Goal: Information Seeking & Learning: Compare options

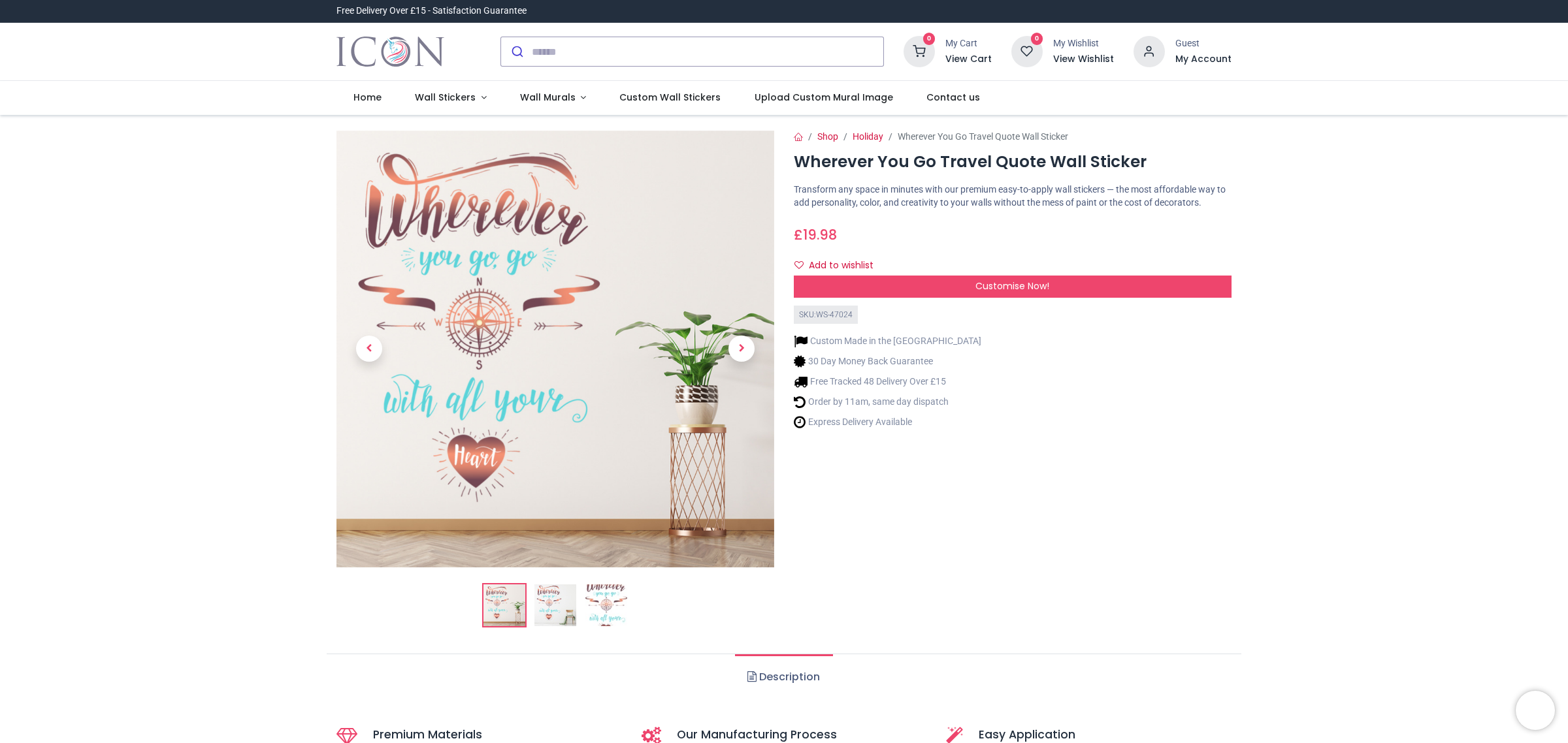
click at [544, 605] on img at bounding box center [555, 606] width 42 height 42
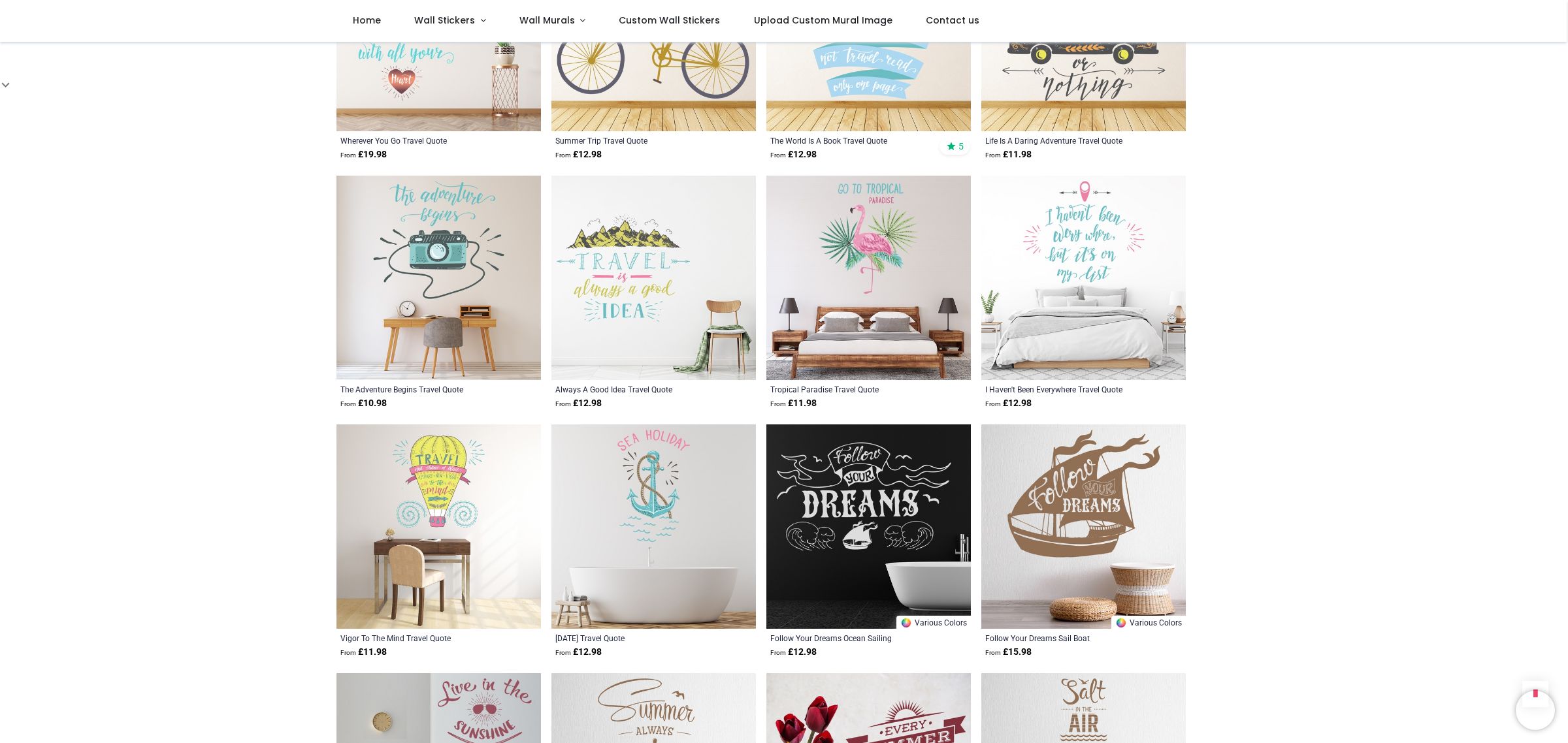
scroll to position [980, 0]
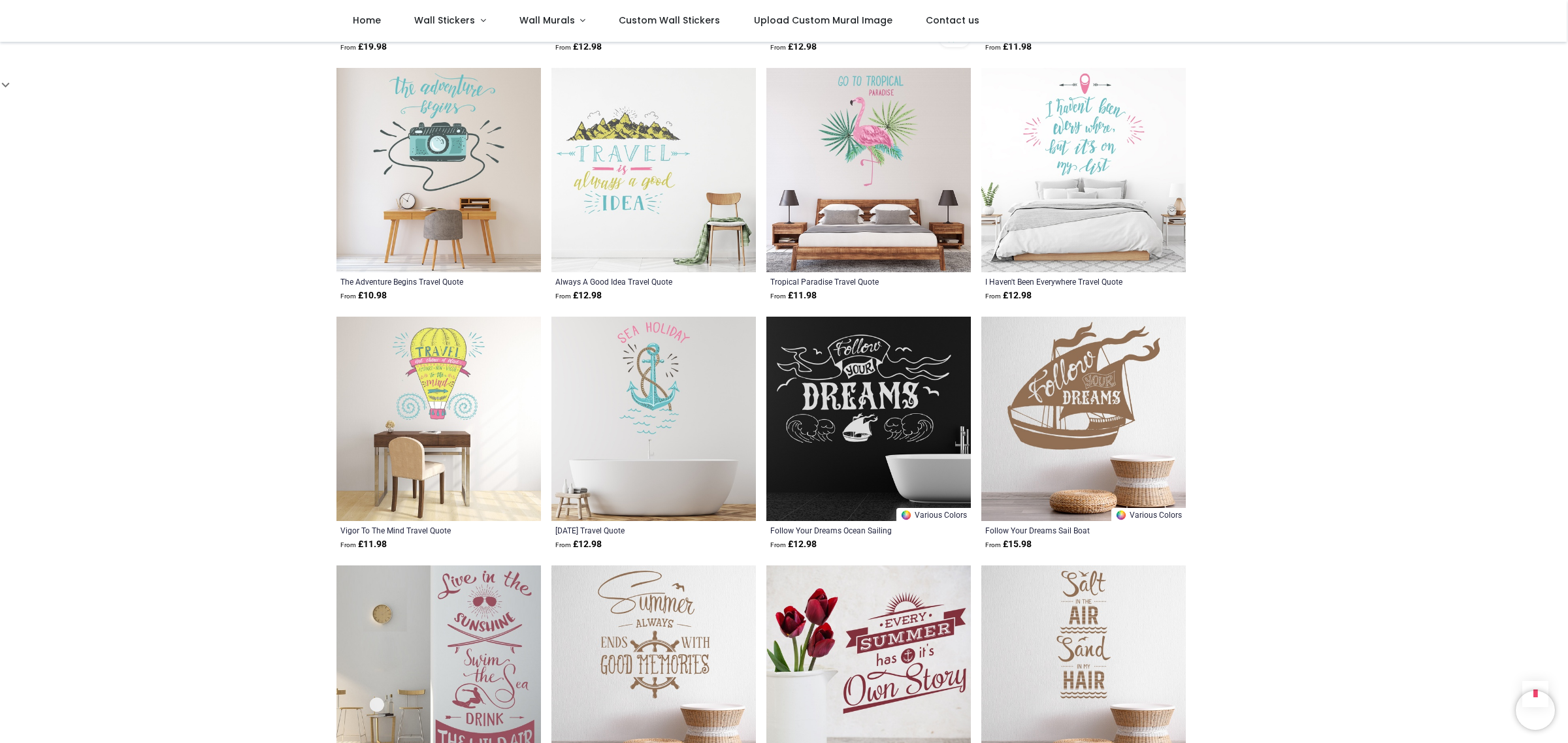
click at [440, 393] on img at bounding box center [438, 419] width 204 height 204
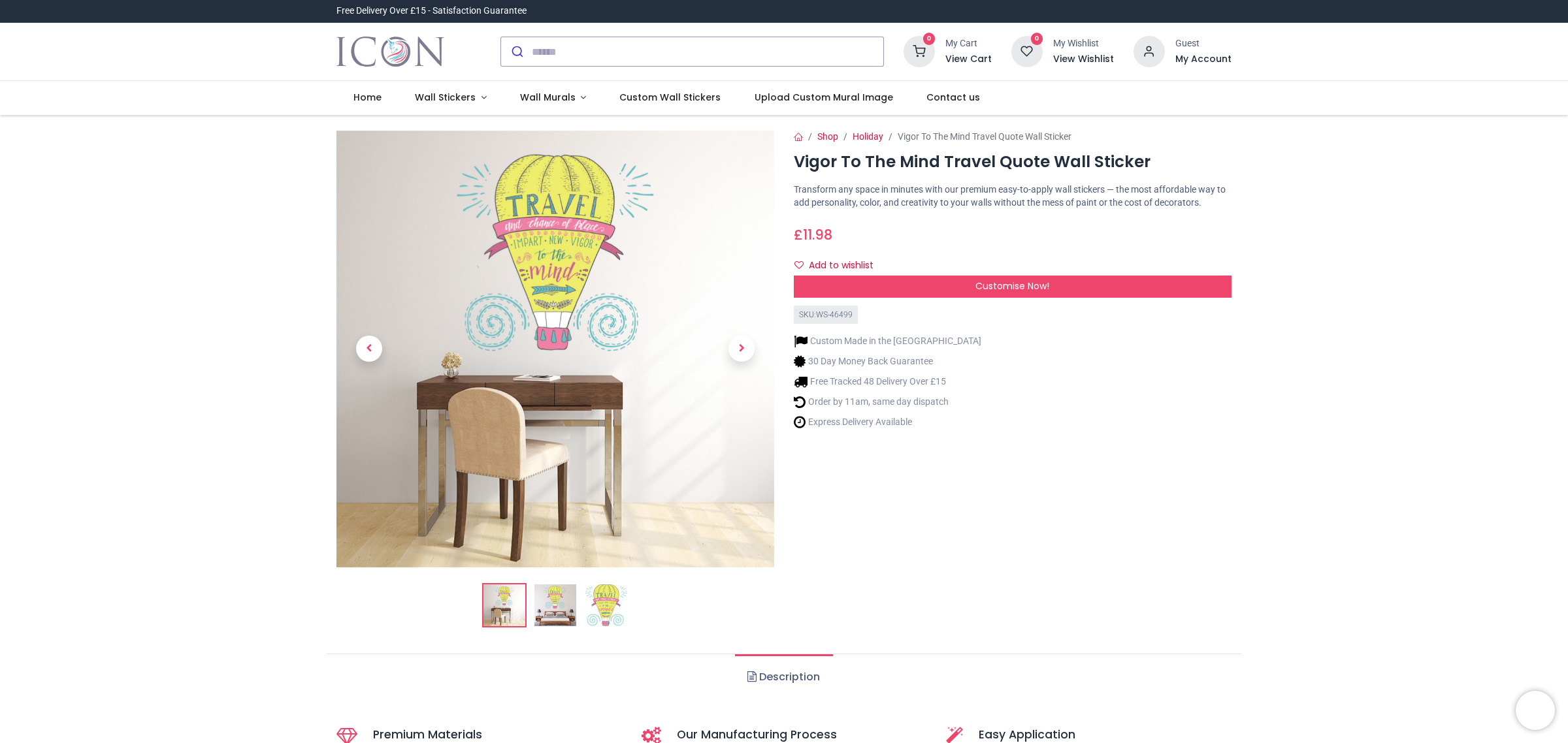
click at [547, 238] on img at bounding box center [555, 350] width 438 height 438
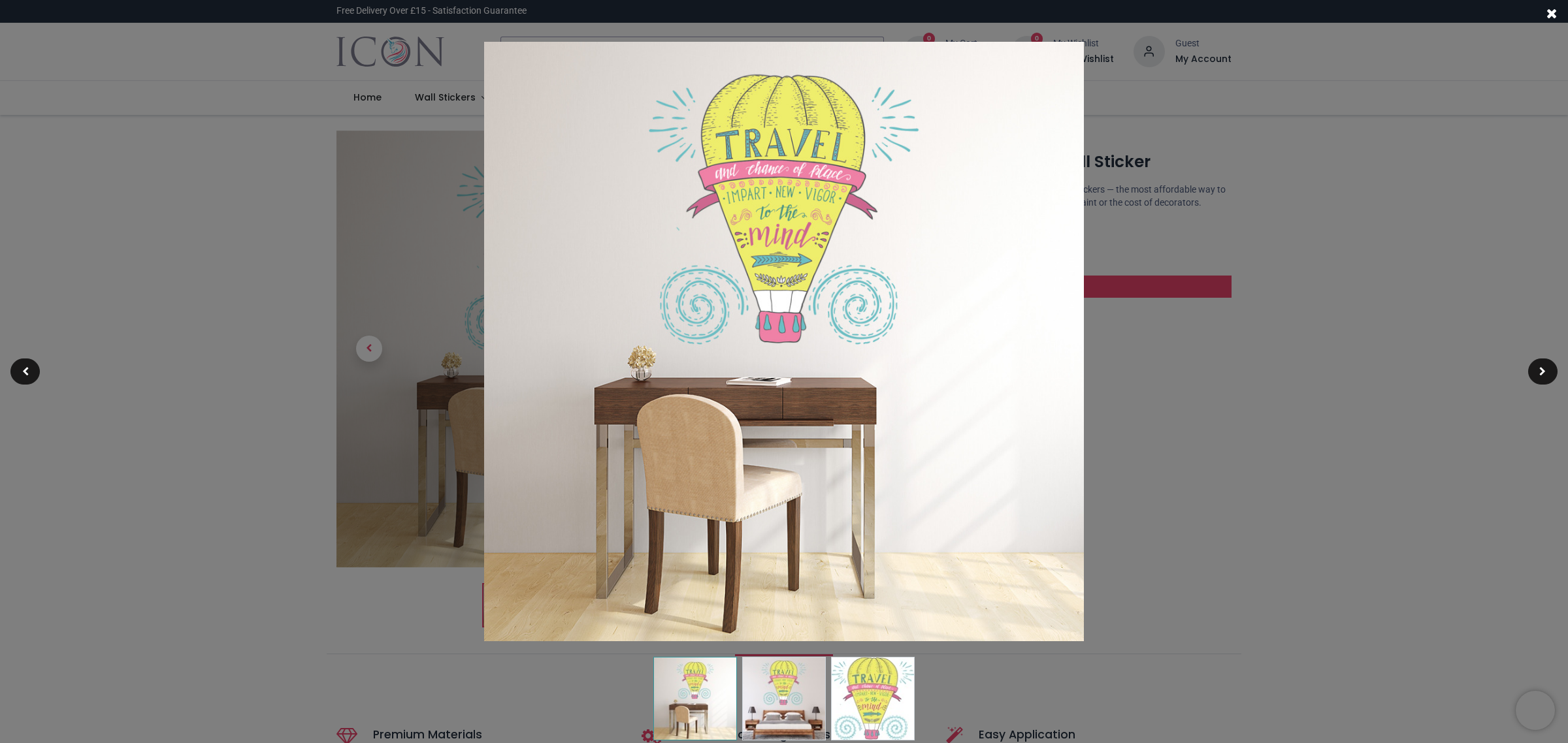
click at [737, 191] on img at bounding box center [784, 342] width 600 height 600
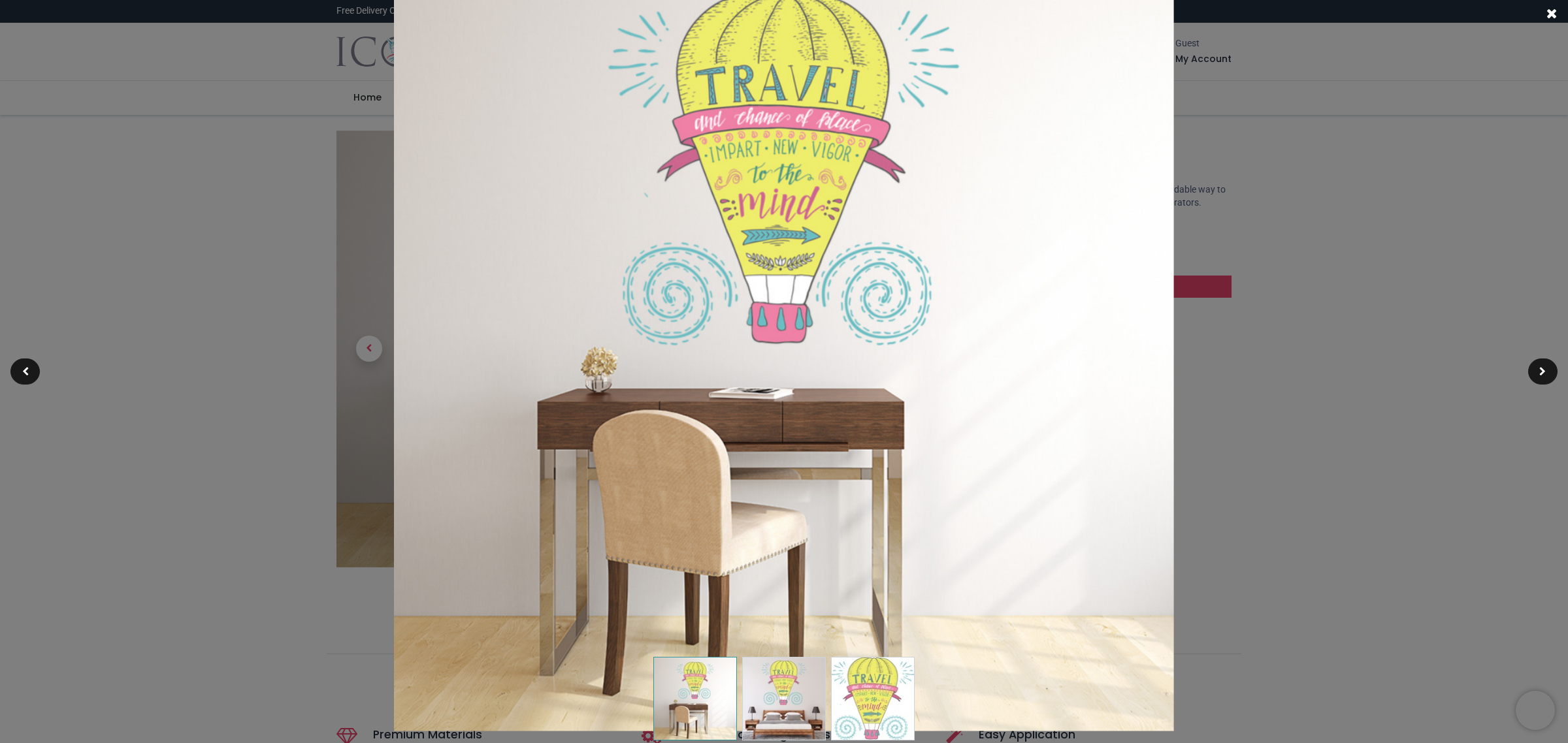
click at [743, 184] on img at bounding box center [784, 341] width 780 height 780
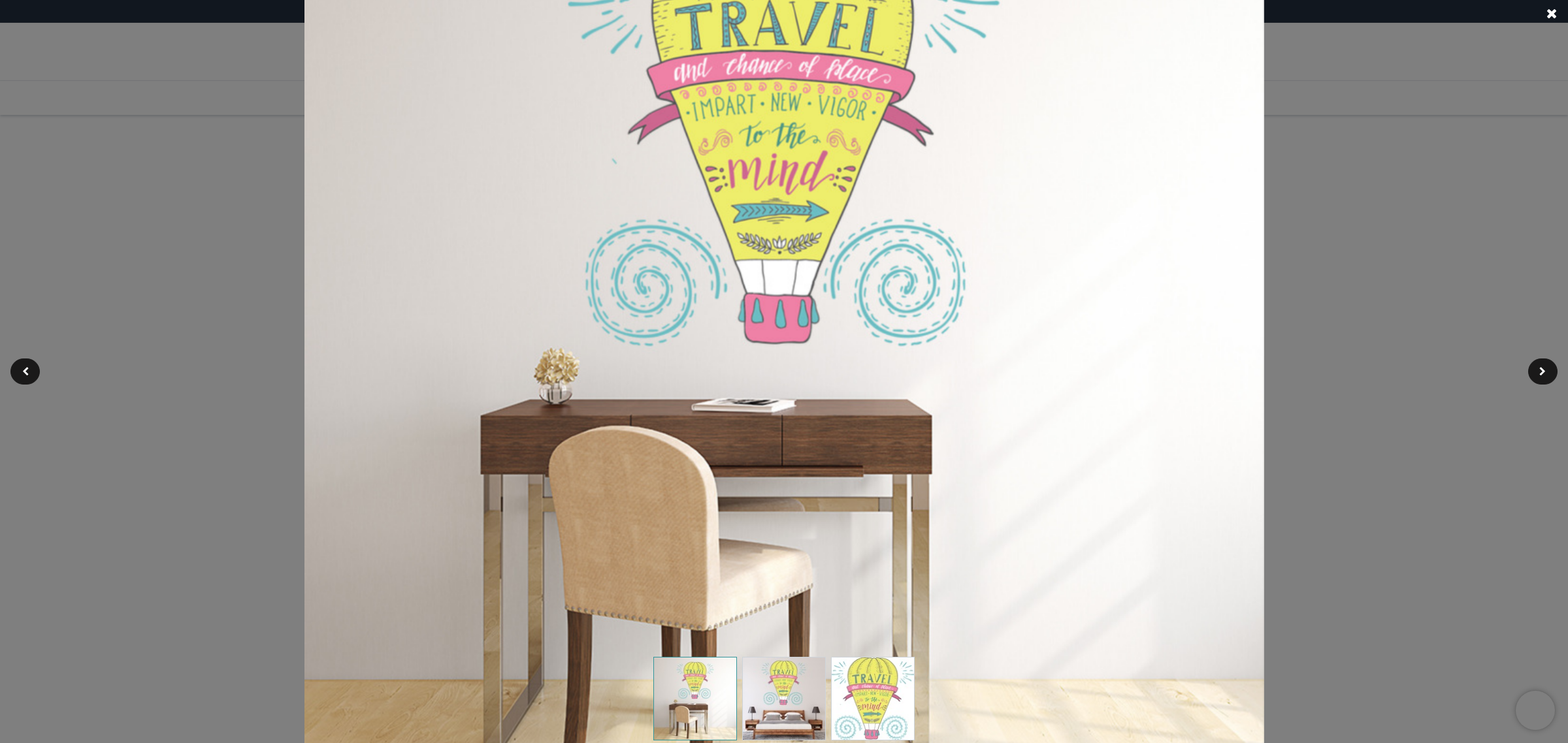
click at [743, 184] on img at bounding box center [784, 343] width 960 height 960
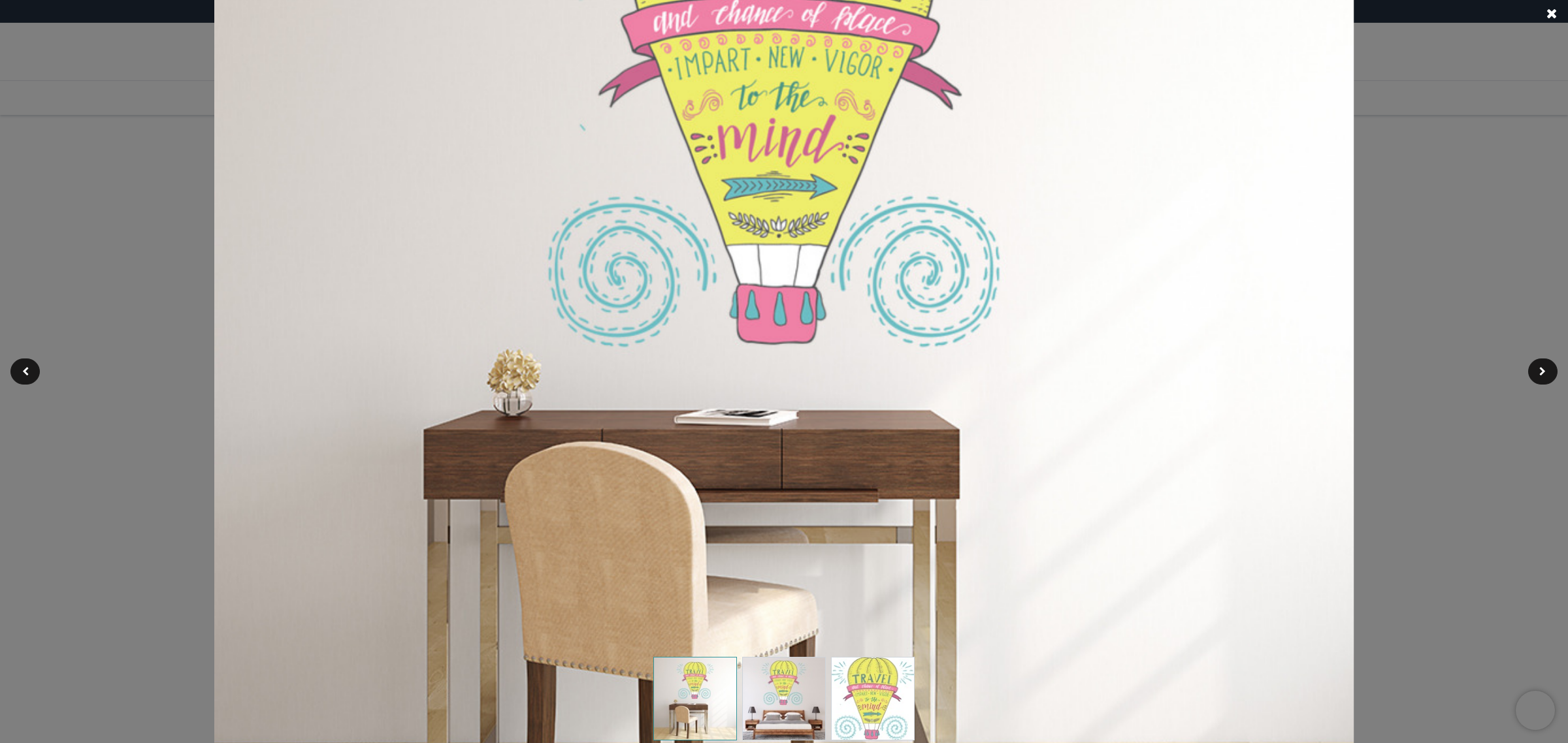
click at [743, 184] on img at bounding box center [784, 342] width 1140 height 1140
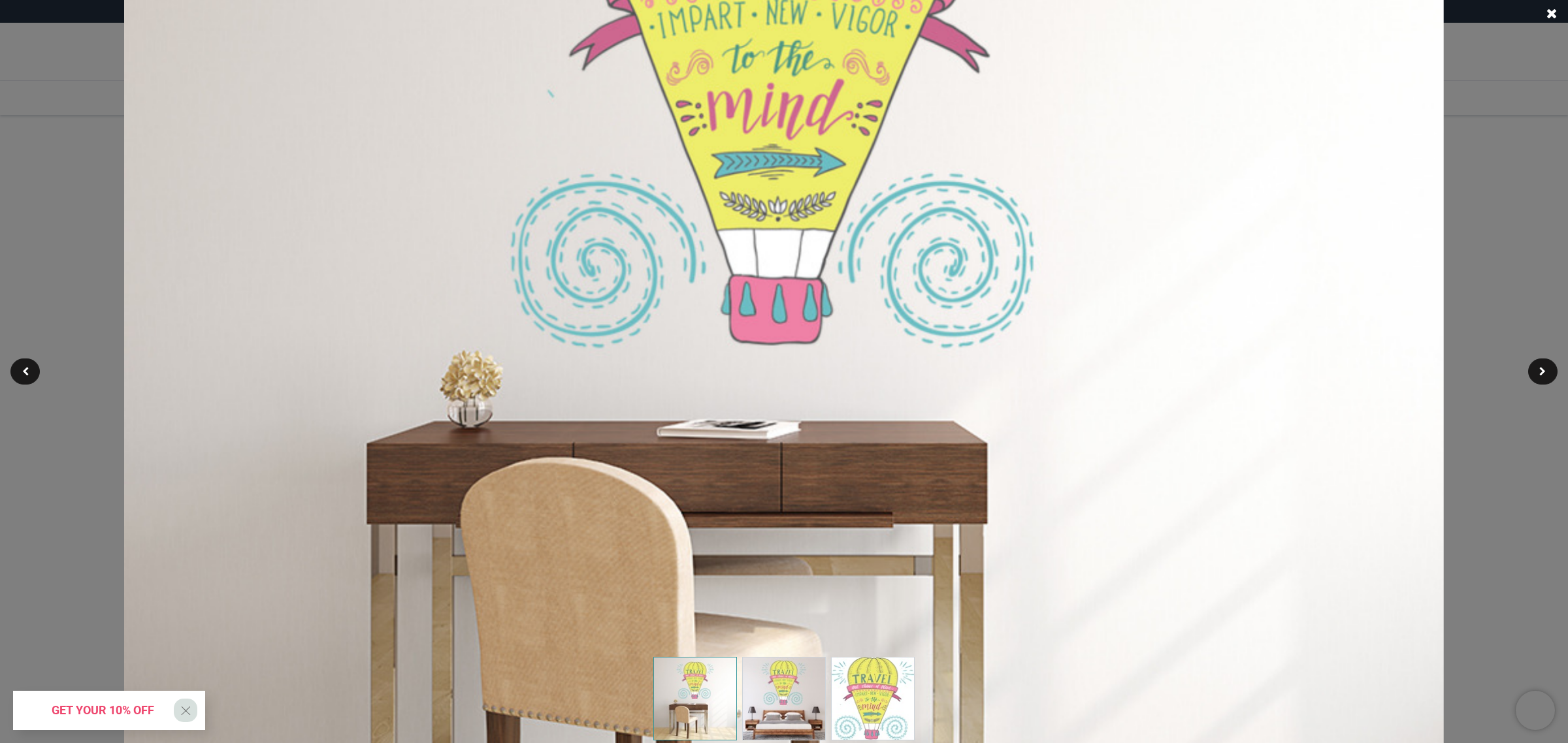
drag, startPoint x: 743, startPoint y: 184, endPoint x: 773, endPoint y: 162, distance: 37.2
click at [743, 184] on img at bounding box center [784, 342] width 1320 height 1319
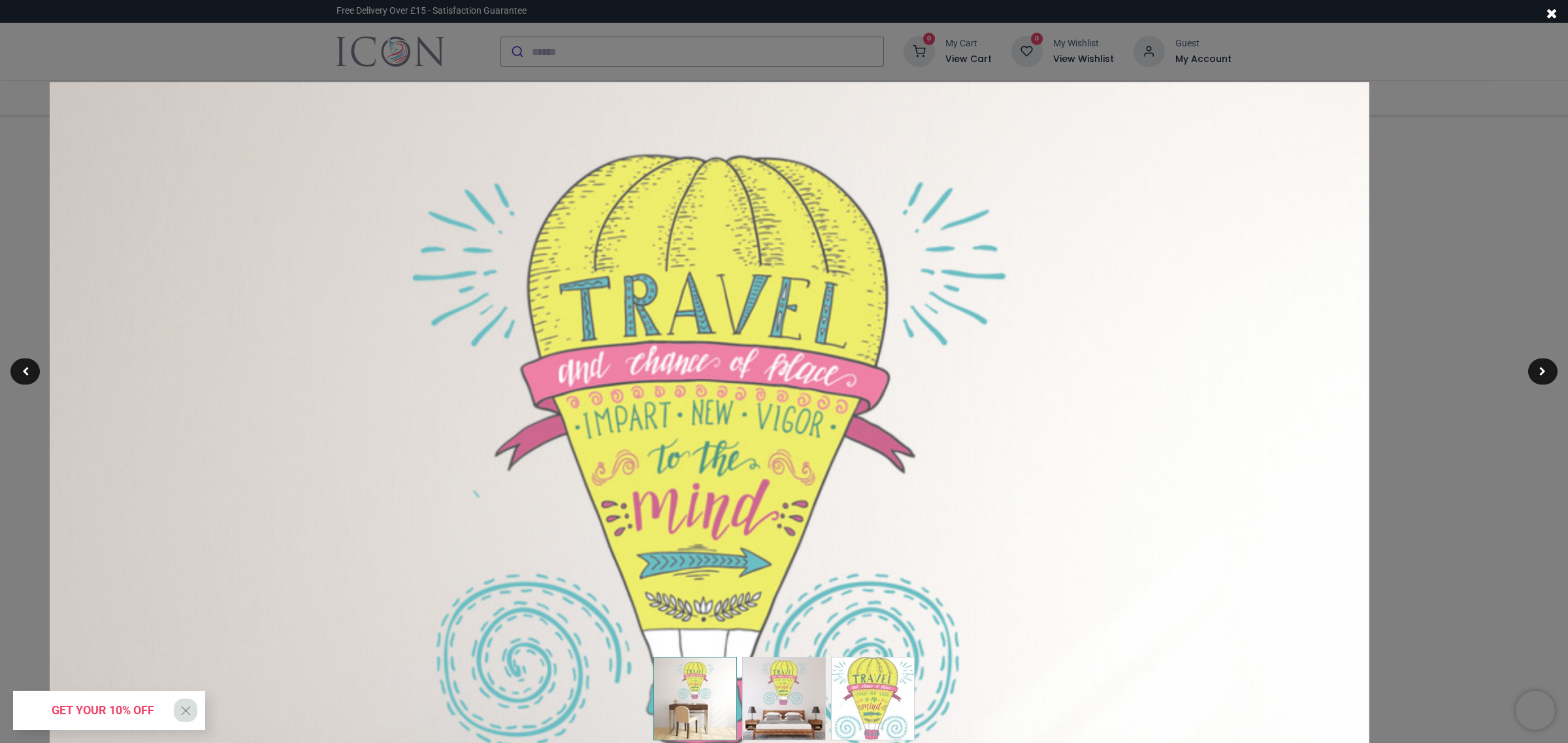
drag, startPoint x: 830, startPoint y: 119, endPoint x: 755, endPoint y: 519, distance: 407.0
click at [755, 519] on img at bounding box center [709, 742] width 1320 height 1319
click at [1549, 11] on span at bounding box center [1552, 13] width 11 height 14
